Goal: Information Seeking & Learning: Understand process/instructions

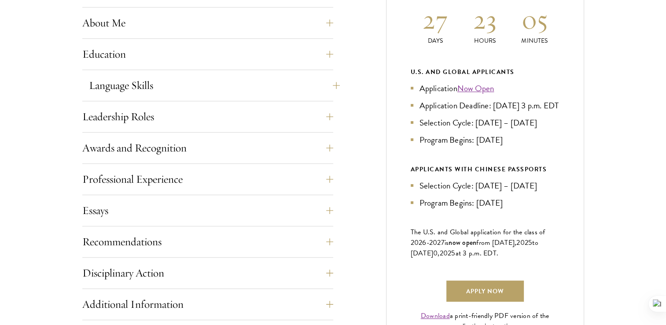
scroll to position [438, 0]
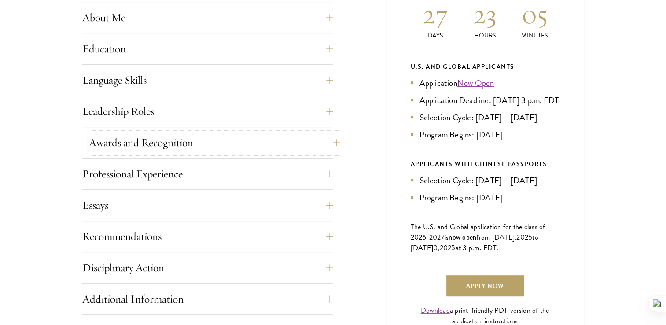
click at [328, 147] on button "Awards and Recognition" at bounding box center [214, 142] width 251 height 21
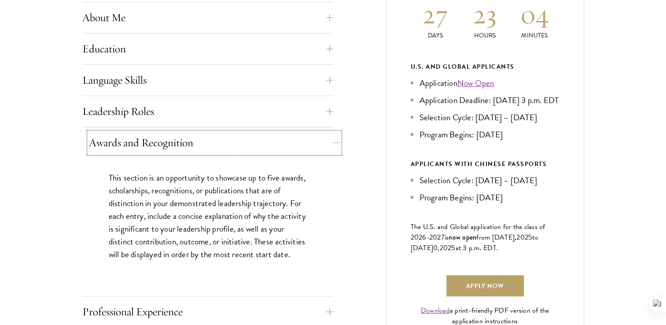
click at [328, 147] on button "Awards and Recognition" at bounding box center [214, 142] width 251 height 21
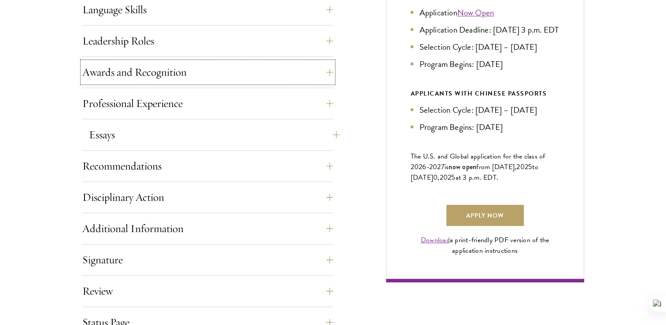
scroll to position [512, 0]
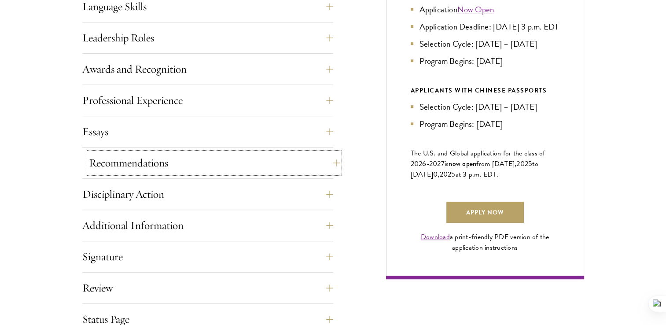
click at [329, 159] on button "Recommendations" at bounding box center [214, 162] width 251 height 21
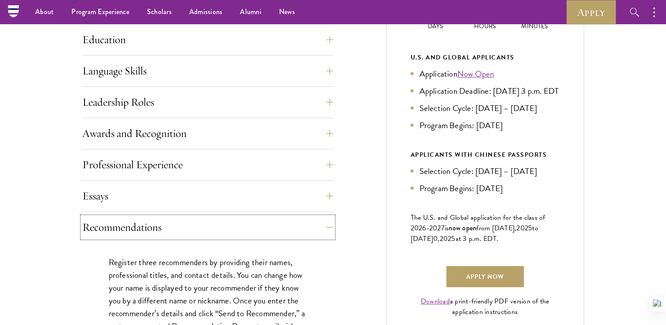
scroll to position [440, 0]
